Goal: Task Accomplishment & Management: Manage account settings

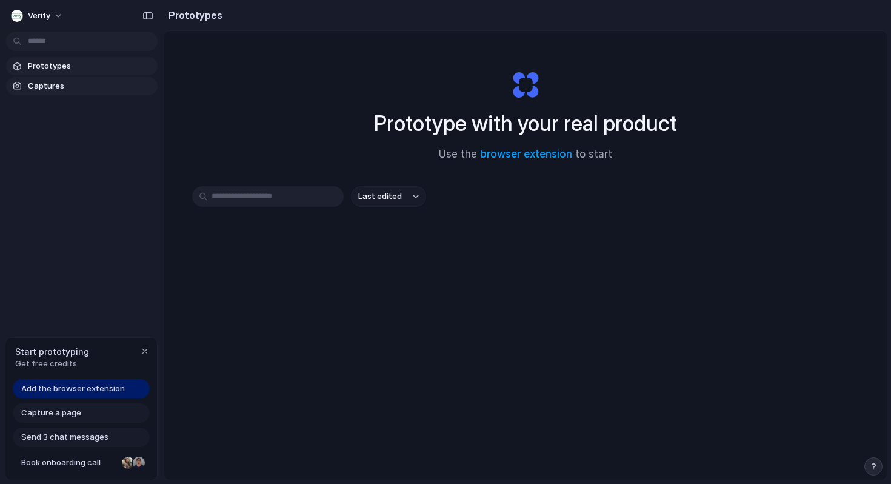
click at [41, 89] on span "Captures" at bounding box center [90, 86] width 125 height 12
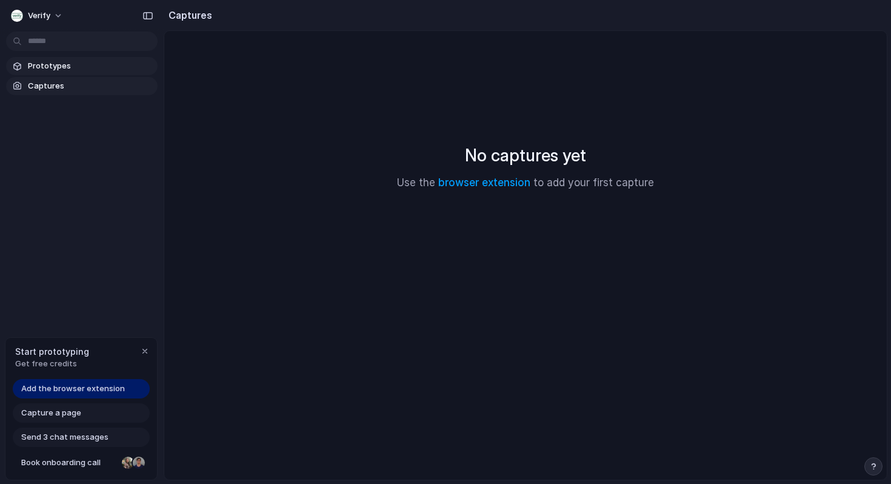
click at [52, 60] on span "Prototypes" at bounding box center [90, 66] width 125 height 12
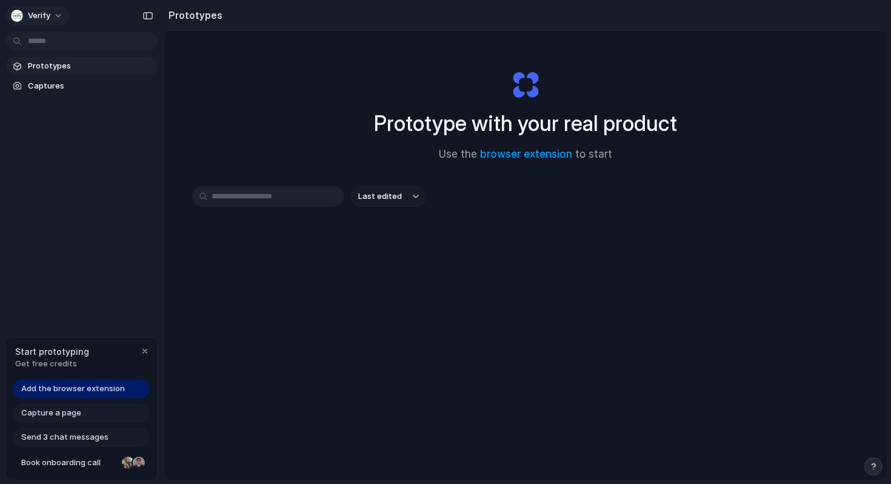
click at [48, 13] on span "Verify" at bounding box center [39, 16] width 22 height 12
click at [44, 19] on div "Settings Invite members Change theme Sign out" at bounding box center [445, 242] width 891 height 484
click at [19, 15] on div "button" at bounding box center [17, 16] width 12 height 12
click at [53, 53] on li "Invite members" at bounding box center [58, 62] width 101 height 19
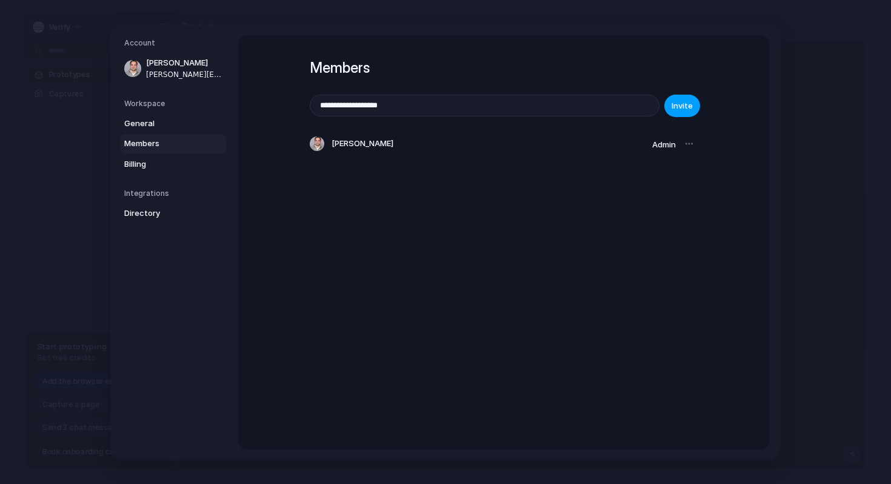
type input "**********"
click at [677, 107] on span "Invite" at bounding box center [682, 105] width 21 height 12
click at [171, 128] on span "General" at bounding box center [163, 123] width 78 height 12
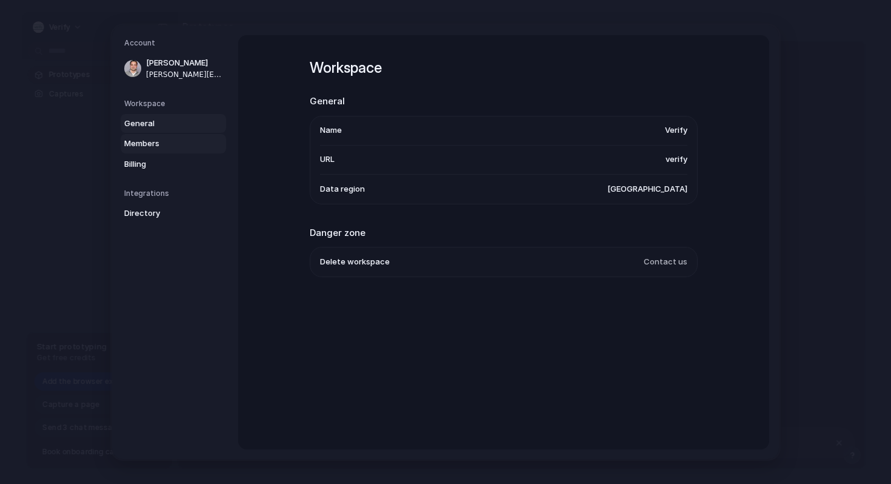
click at [170, 150] on link "Members" at bounding box center [173, 143] width 105 height 19
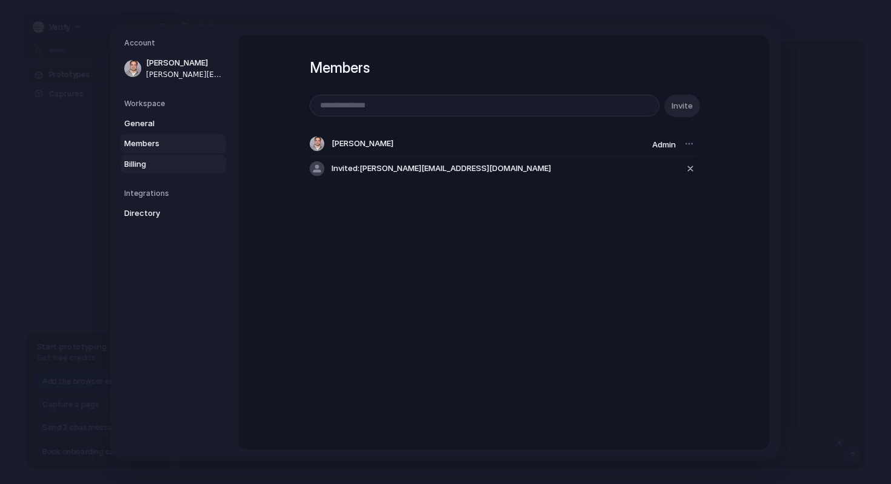
click at [170, 158] on span "Billing" at bounding box center [163, 164] width 78 height 12
